Goal: Navigation & Orientation: Understand site structure

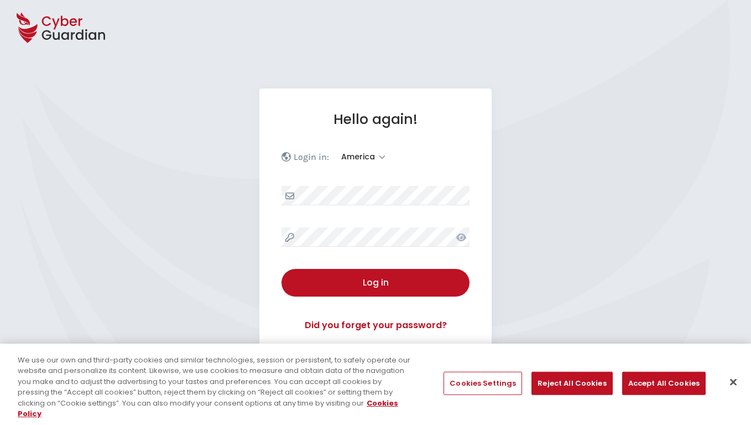
select select "America"
select select "English"
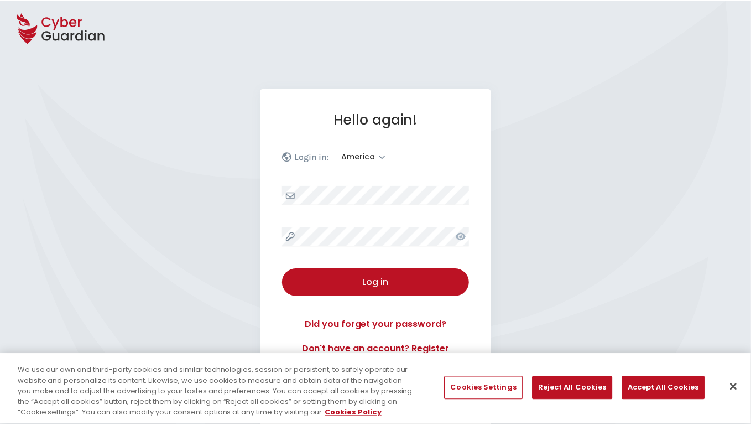
scroll to position [144, 0]
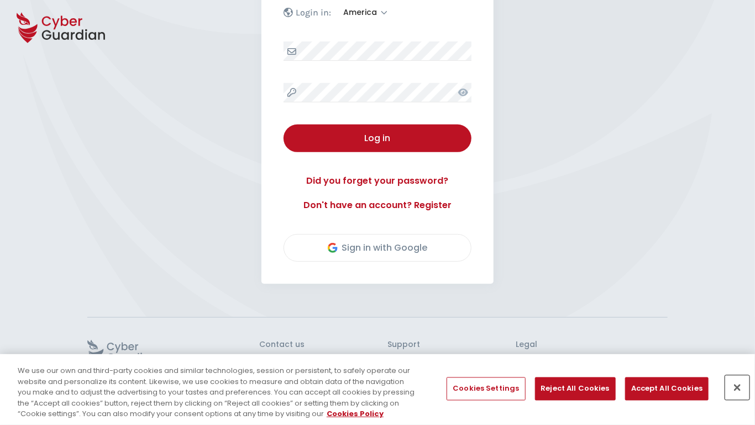
click at [738, 388] on button "Close" at bounding box center [737, 387] width 24 height 24
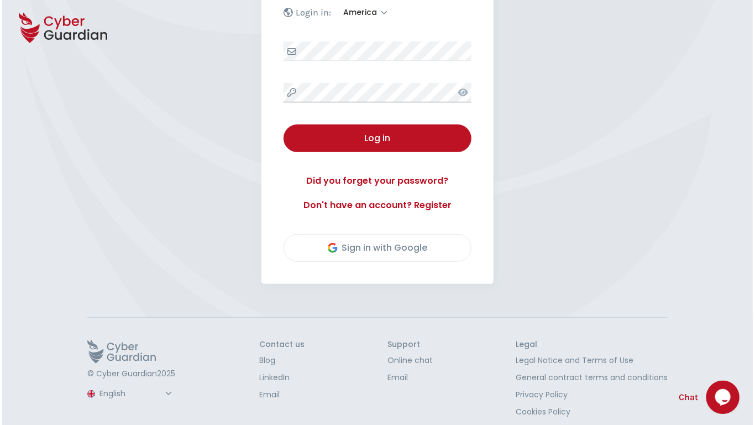
scroll to position [154, 0]
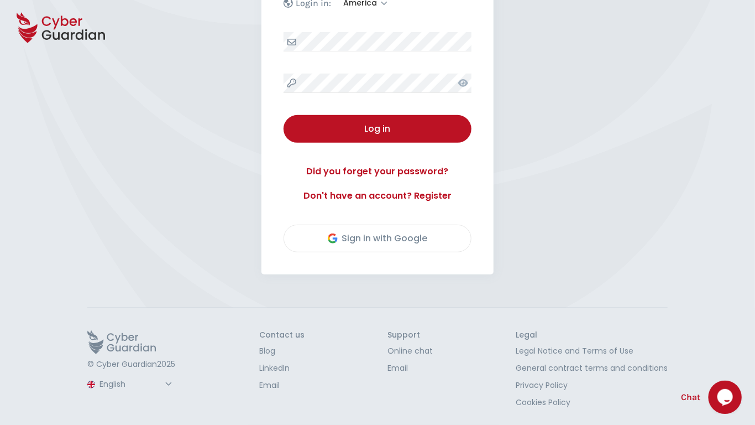
click at [284, 115] on button "Log in" at bounding box center [378, 129] width 188 height 28
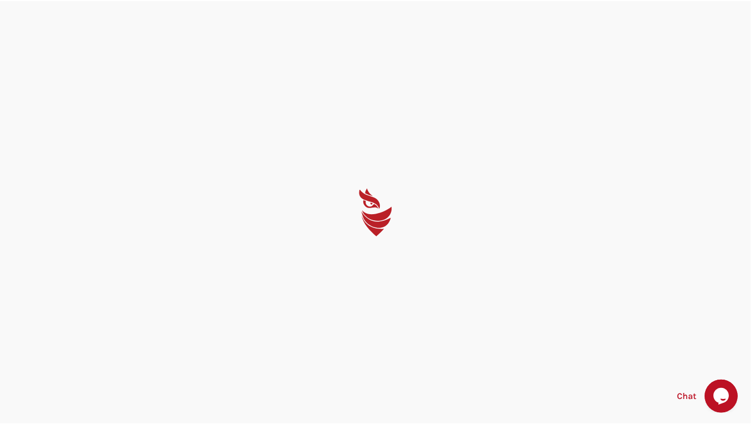
scroll to position [0, 0]
select select "English"
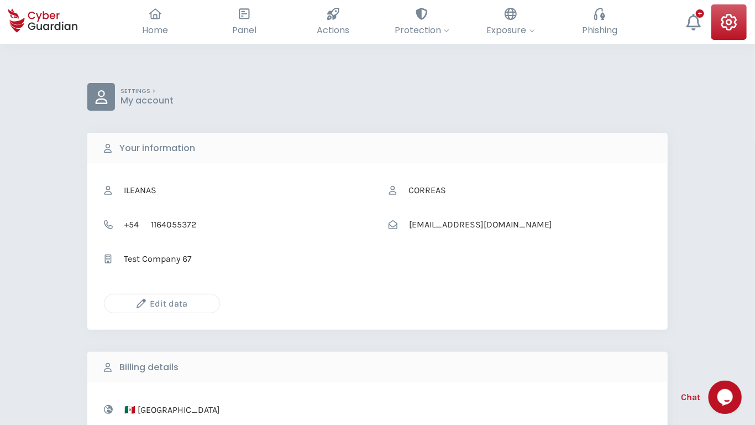
click at [141, 303] on icon "button" at bounding box center [141, 303] width 9 height 9
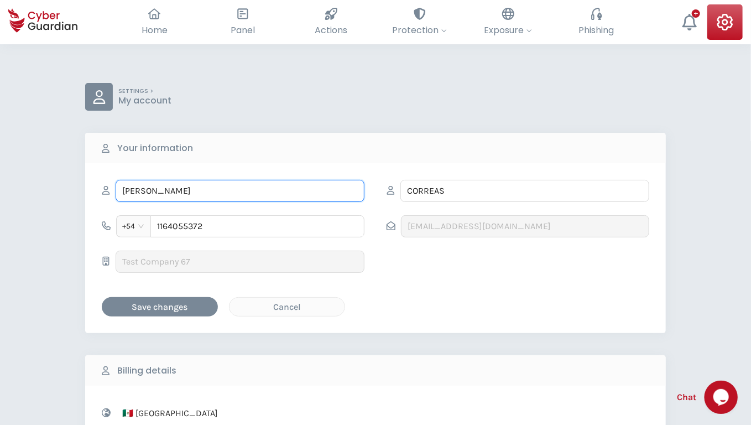
type input "Annabell"
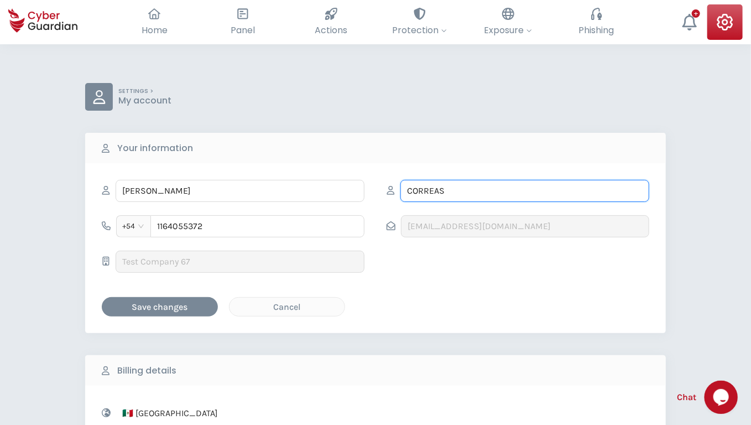
type input "Kassulke"
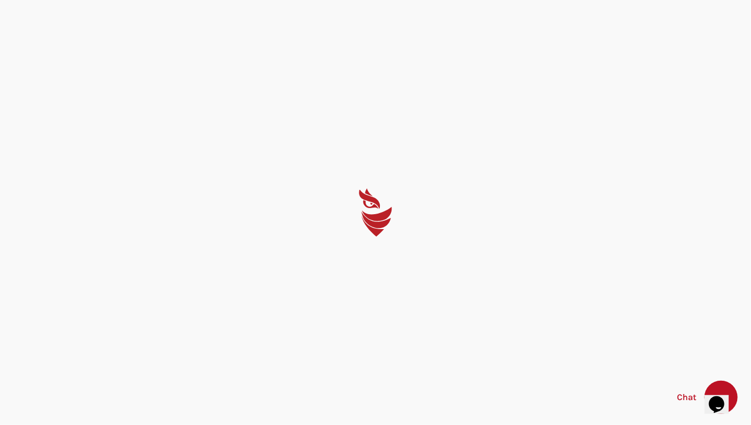
select select "English"
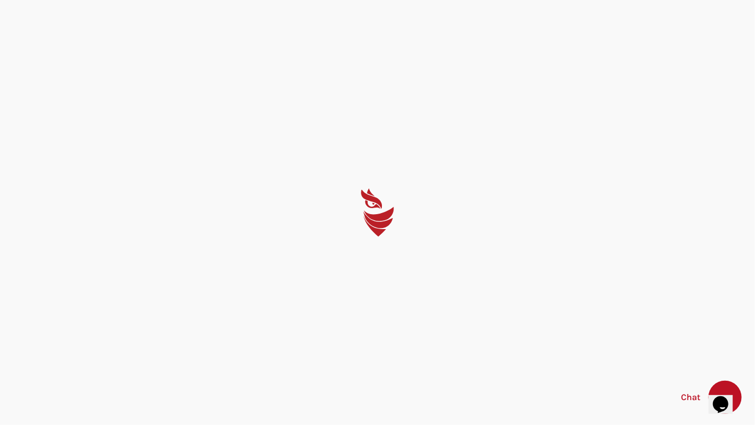
select select "English"
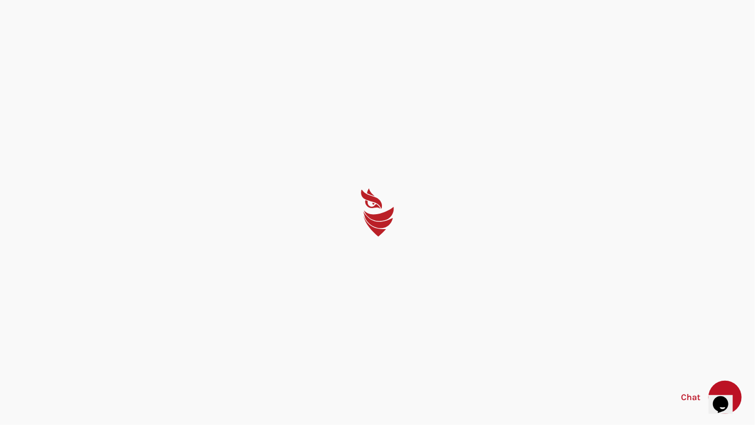
select select "English"
